Goal: Consume media (video, audio)

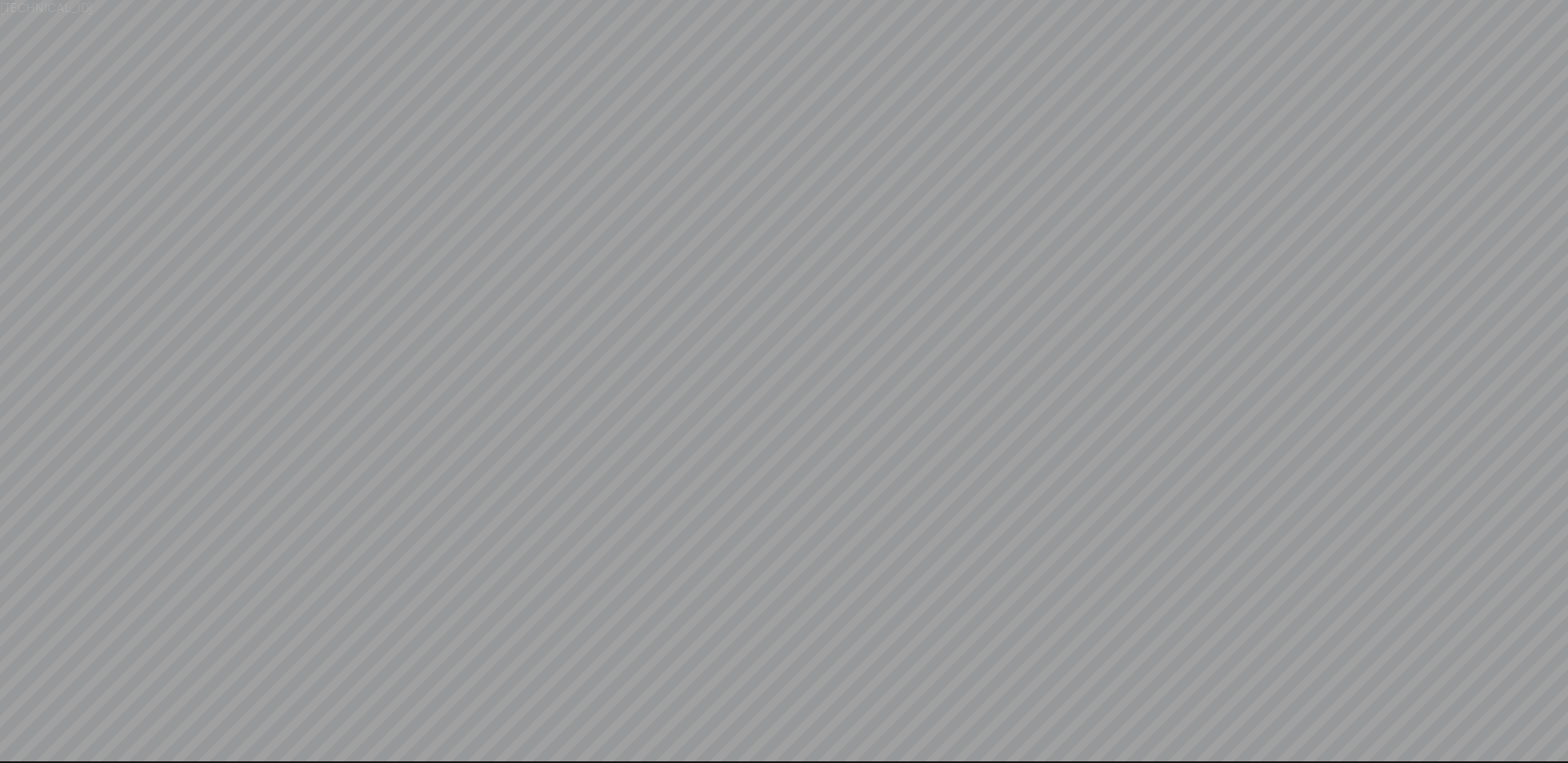
scroll to position [1, 0]
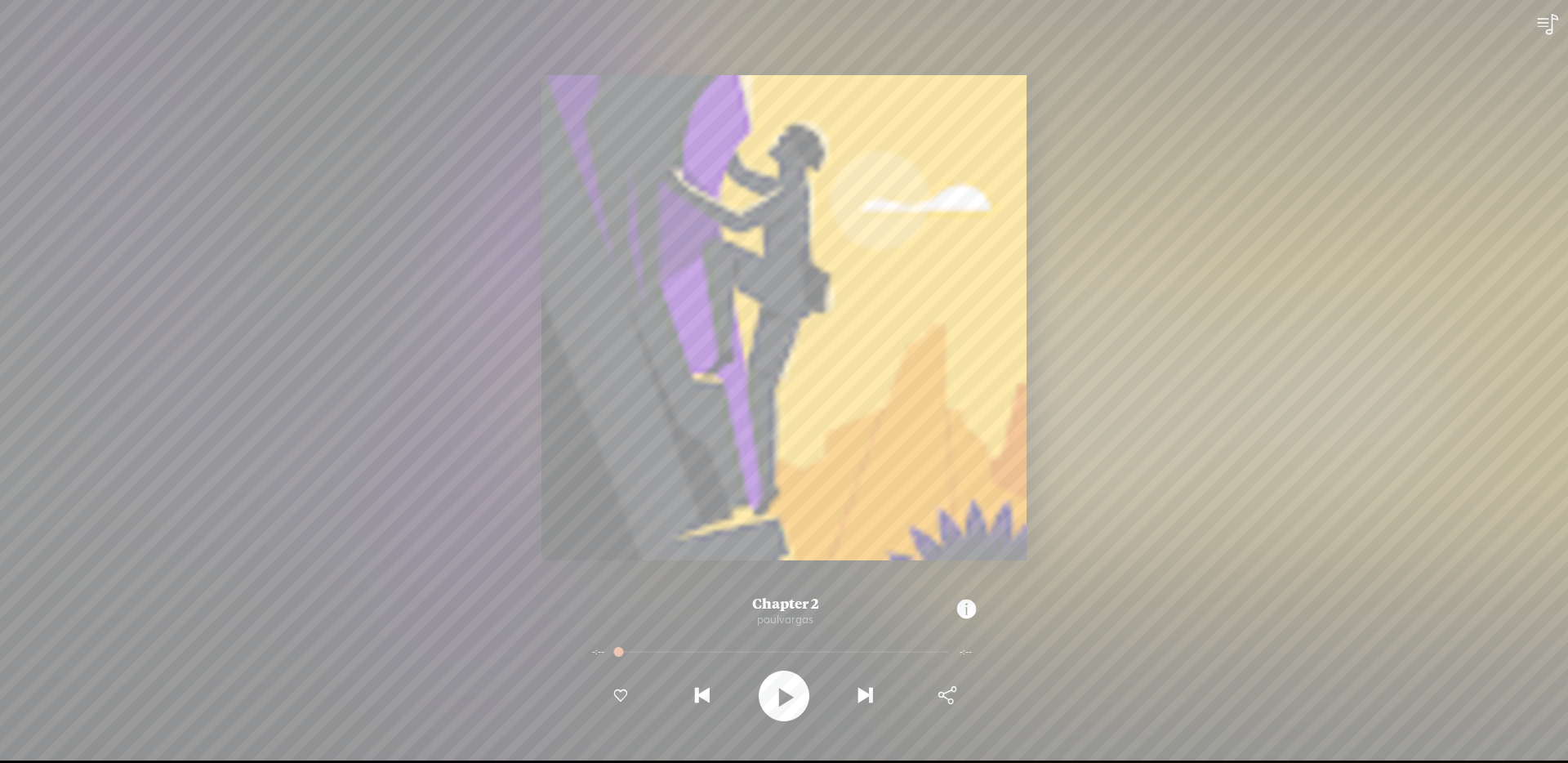
click at [782, 697] on t at bounding box center [784, 696] width 19 height 43
click at [781, 697] on t at bounding box center [784, 696] width 15 height 43
click at [1545, 20] on t at bounding box center [1548, 25] width 25 height 25
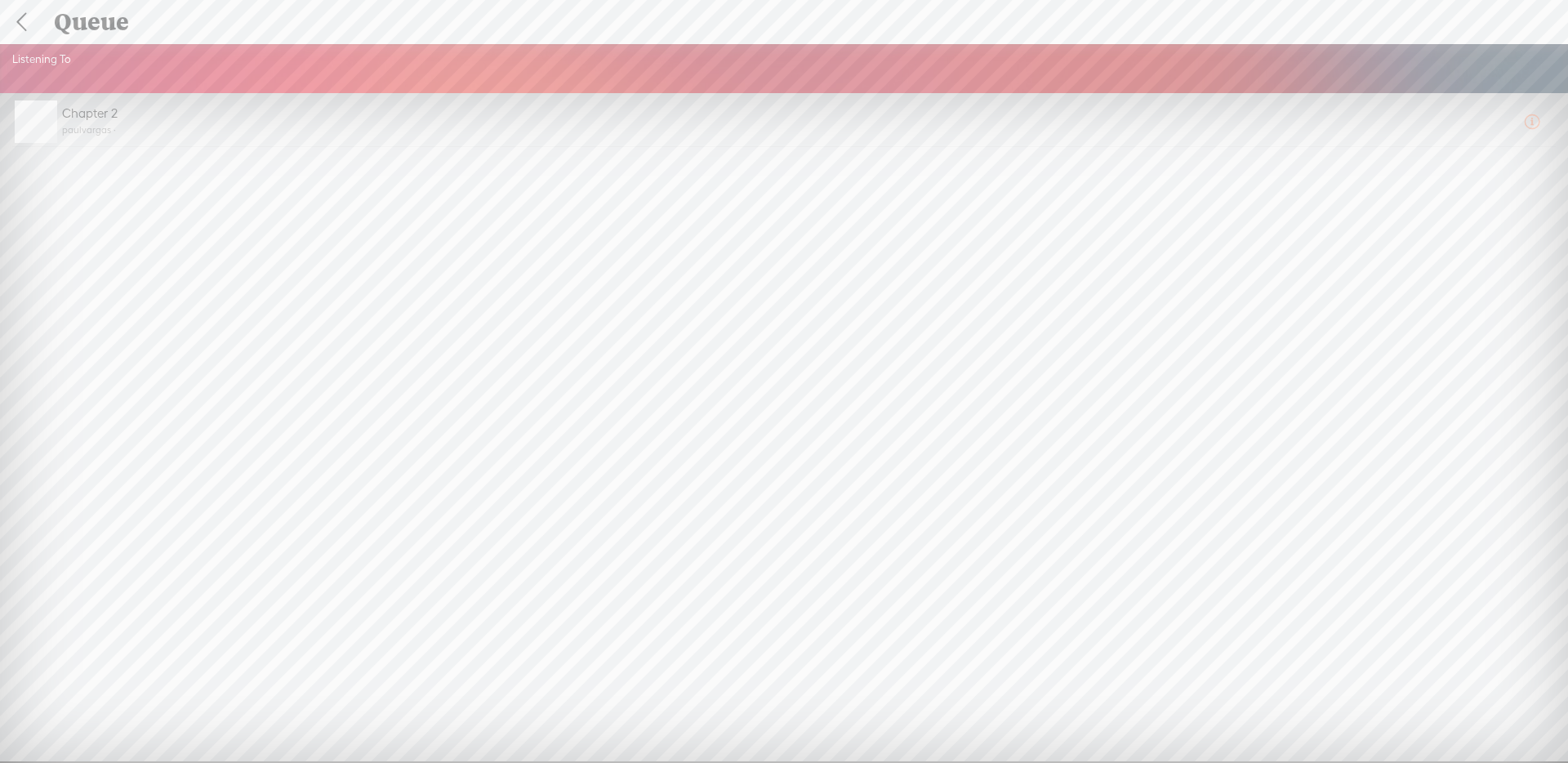
click at [1533, 130] on o at bounding box center [1532, 122] width 33 height 48
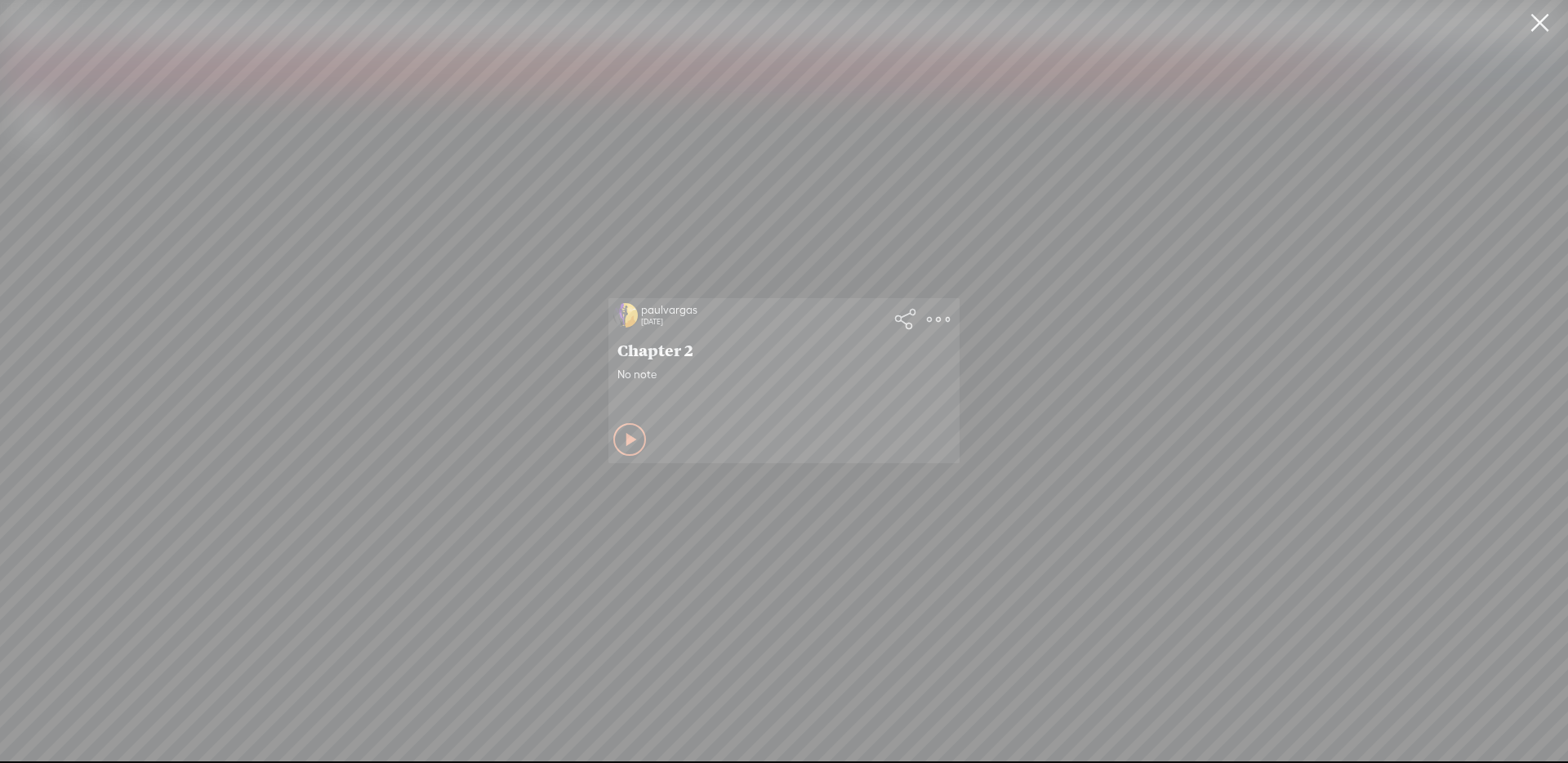
click at [952, 321] on icon at bounding box center [938, 319] width 33 height 33
click at [928, 315] on t at bounding box center [938, 319] width 23 height 23
click at [891, 318] on icon at bounding box center [906, 319] width 33 height 33
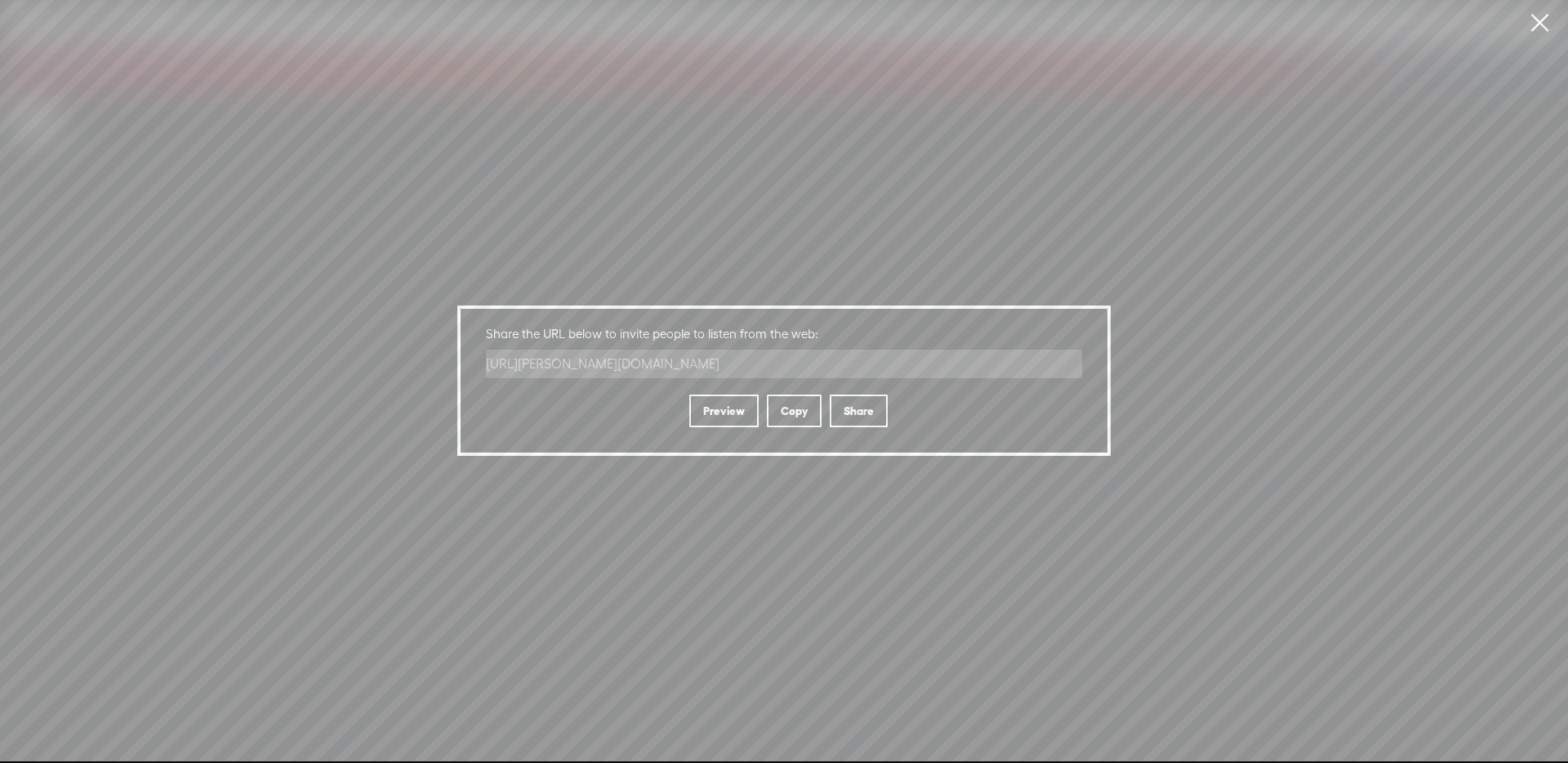
click at [1539, 25] on link at bounding box center [1540, 23] width 41 height 46
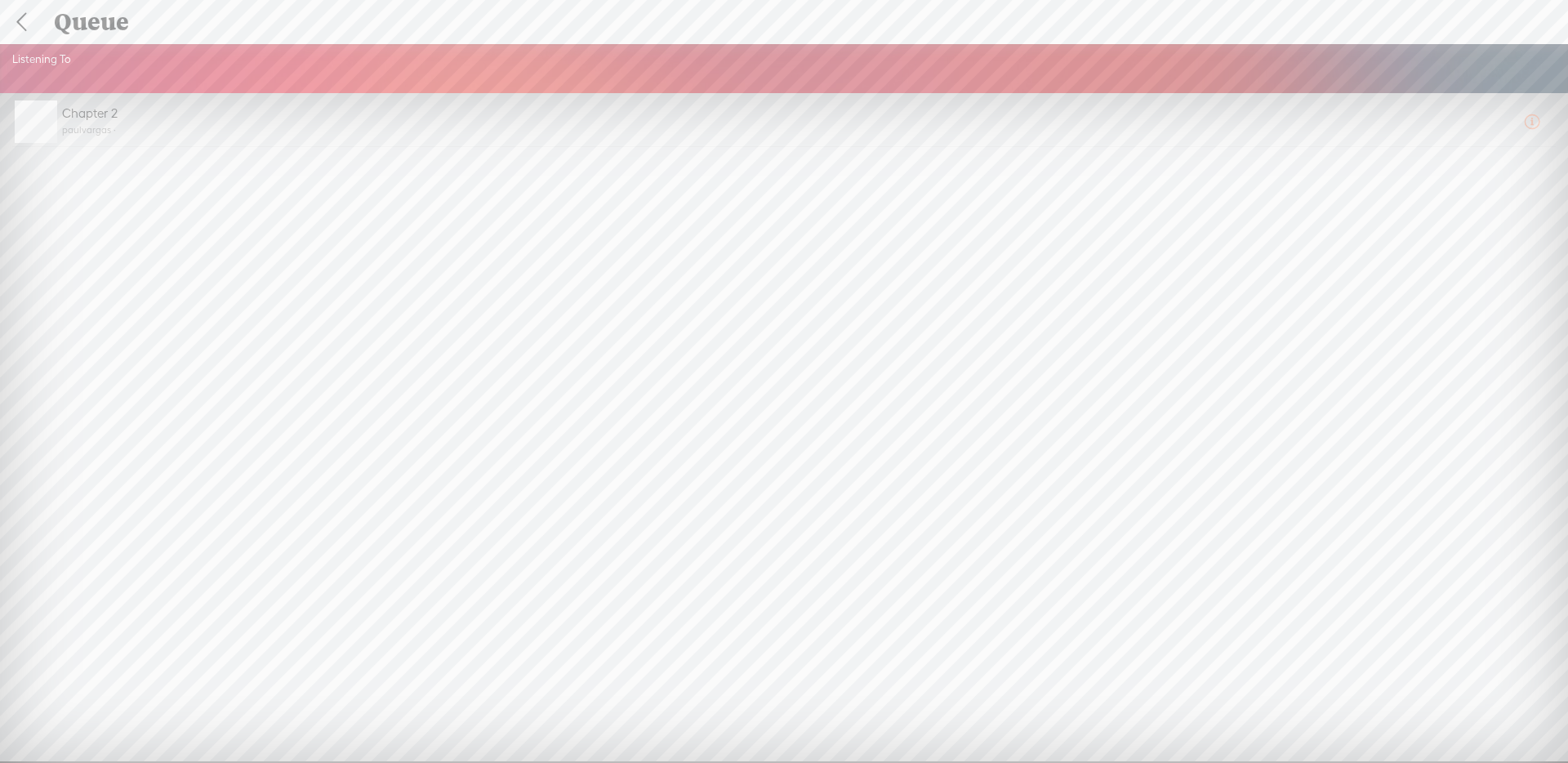
click at [12, 18] on link at bounding box center [21, 22] width 41 height 43
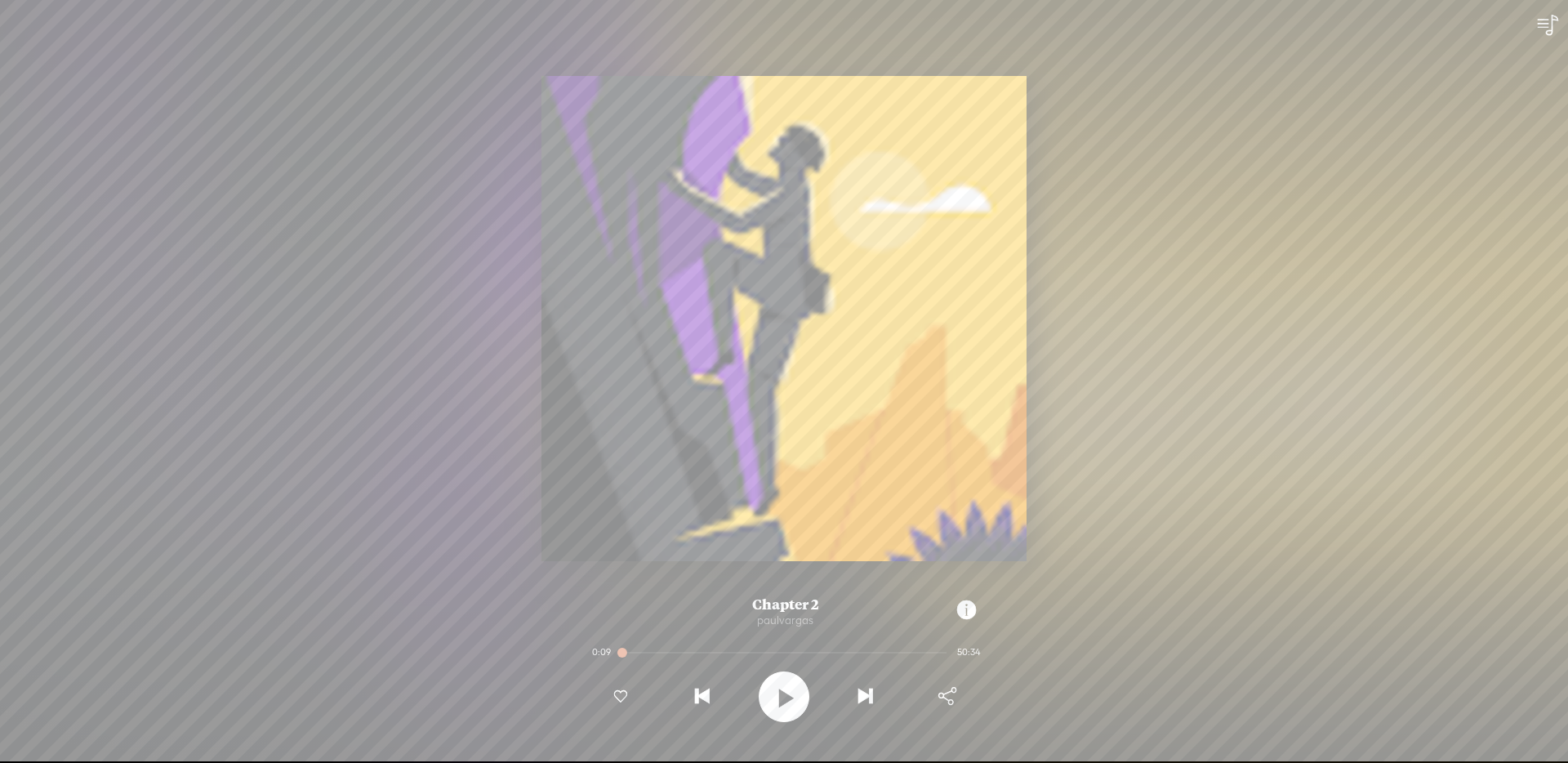
scroll to position [1, 0]
